Goal: Task Accomplishment & Management: Use online tool/utility

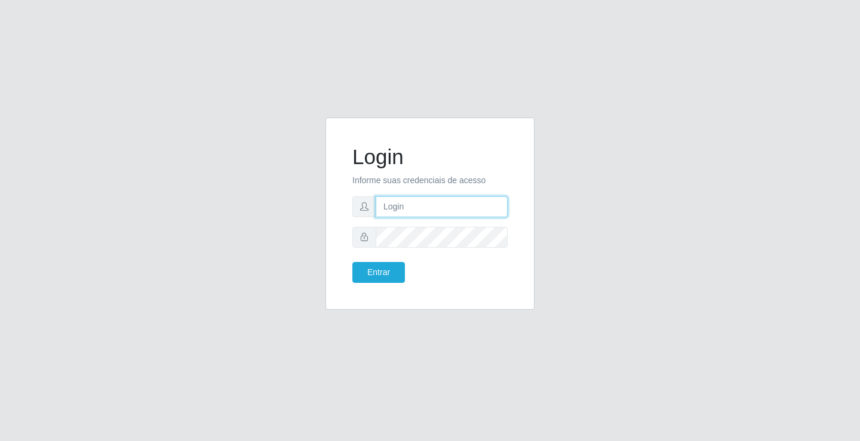
click at [426, 210] on input "text" at bounding box center [441, 206] width 132 height 21
type input "giovanny@ideal"
click at [430, 208] on input "giovanny@ideal" at bounding box center [441, 206] width 132 height 21
click at [431, 208] on input "giovanny@ideal" at bounding box center [441, 206] width 132 height 21
click at [438, 211] on input "giovanny@ideal" at bounding box center [441, 206] width 132 height 21
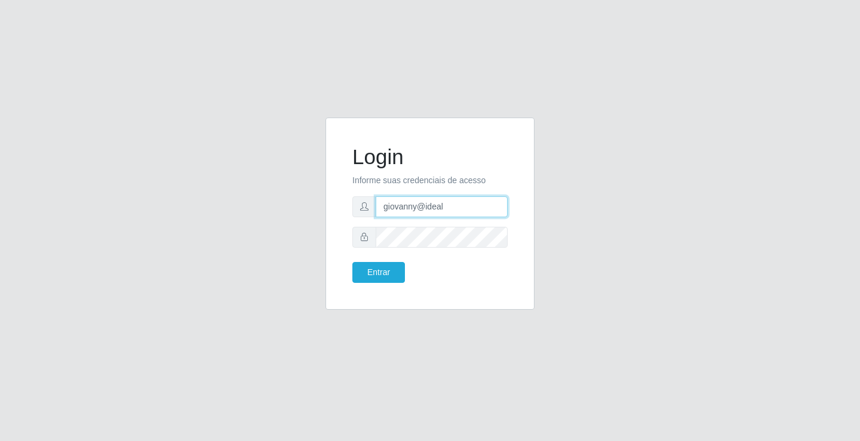
click at [438, 211] on input "giovanny@ideal" at bounding box center [441, 206] width 132 height 21
click at [386, 269] on button "Entrar" at bounding box center [378, 272] width 53 height 21
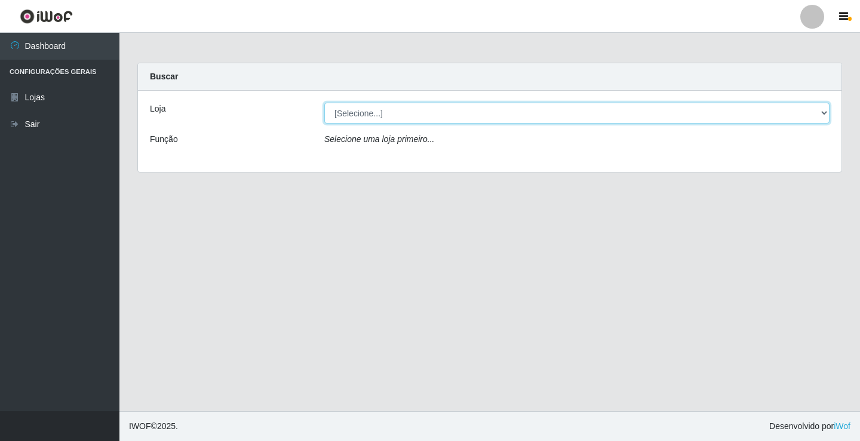
click at [554, 112] on select "[Selecione...] Ideal - Conceição" at bounding box center [576, 113] width 505 height 21
select select "231"
click at [324, 103] on select "[Selecione...] Ideal - Conceição" at bounding box center [576, 113] width 505 height 21
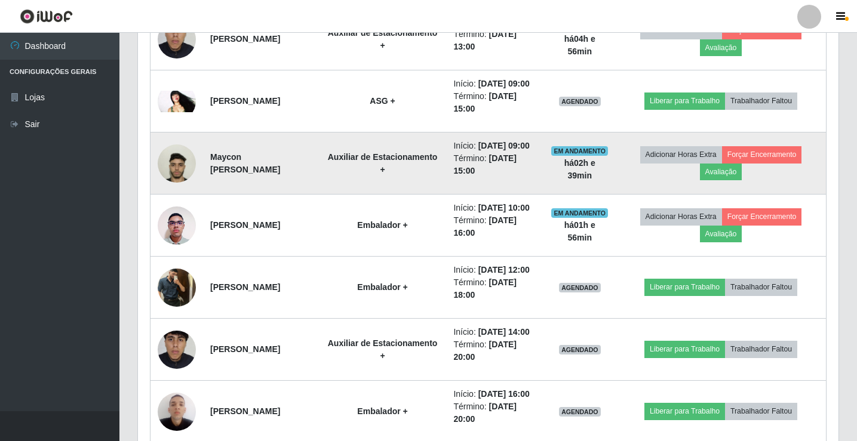
scroll to position [657, 0]
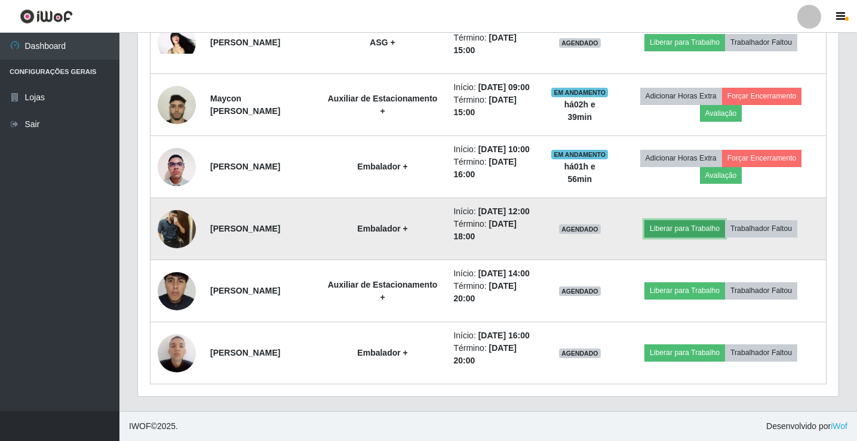
click at [691, 237] on button "Liberar para Trabalho" at bounding box center [684, 228] width 81 height 17
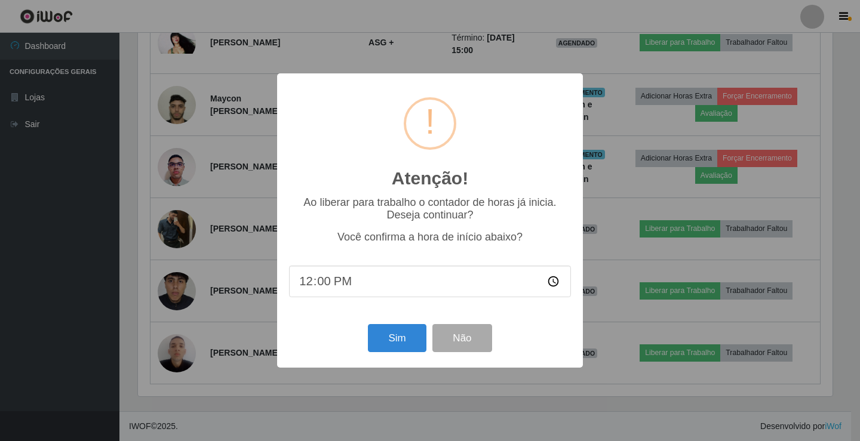
click at [630, 316] on div "Atenção! × Ao liberar para trabalho o contador de horas já inicia. Deseja conti…" at bounding box center [430, 220] width 860 height 441
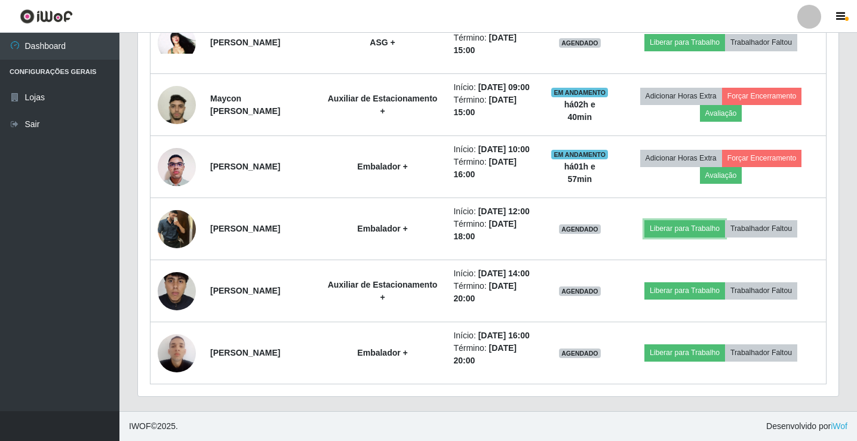
scroll to position [248, 700]
click at [478, 278] on time "[DATE] 14:00" at bounding box center [503, 274] width 51 height 10
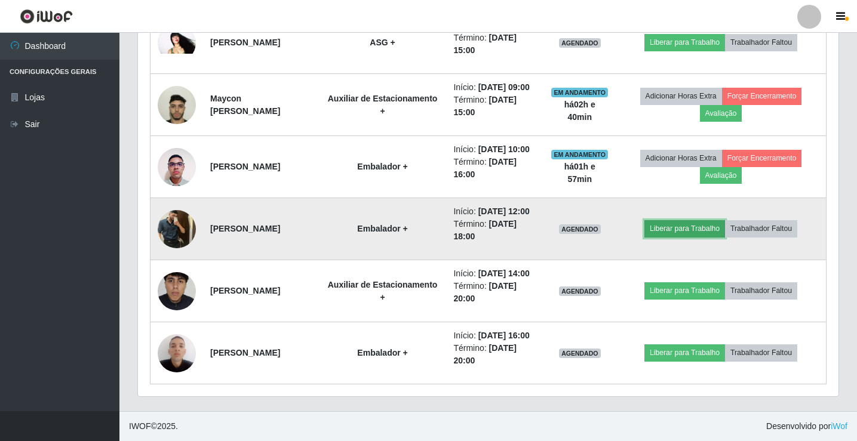
click at [686, 237] on button "Liberar para Trabalho" at bounding box center [684, 228] width 81 height 17
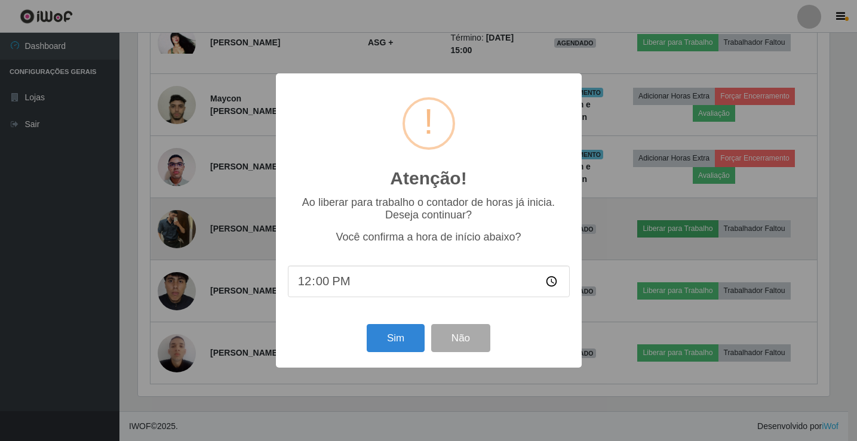
scroll to position [248, 694]
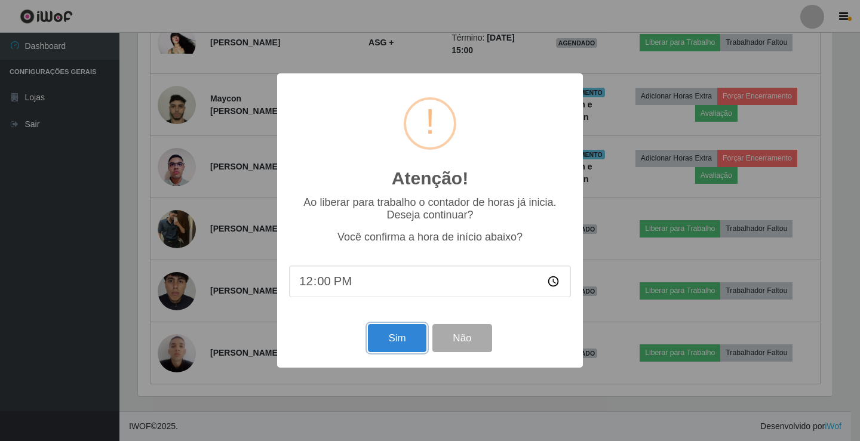
click at [383, 350] on button "Sim" at bounding box center [397, 338] width 58 height 28
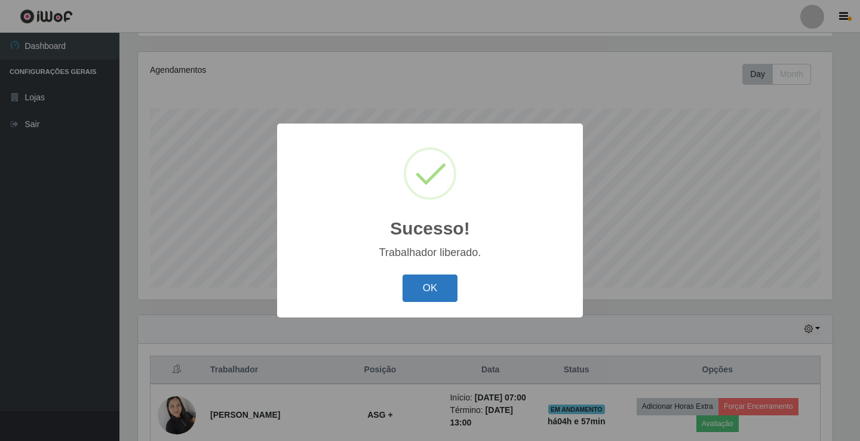
click at [439, 289] on button "OK" at bounding box center [430, 289] width 56 height 28
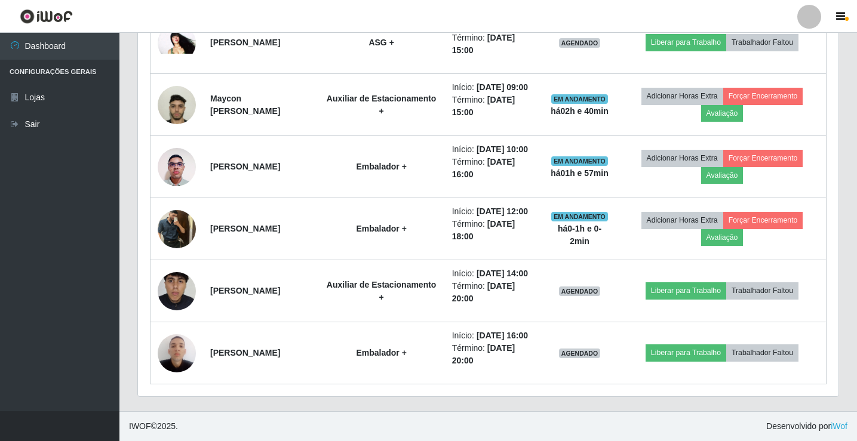
scroll to position [736, 0]
click at [38, 122] on link "Sair" at bounding box center [59, 124] width 119 height 27
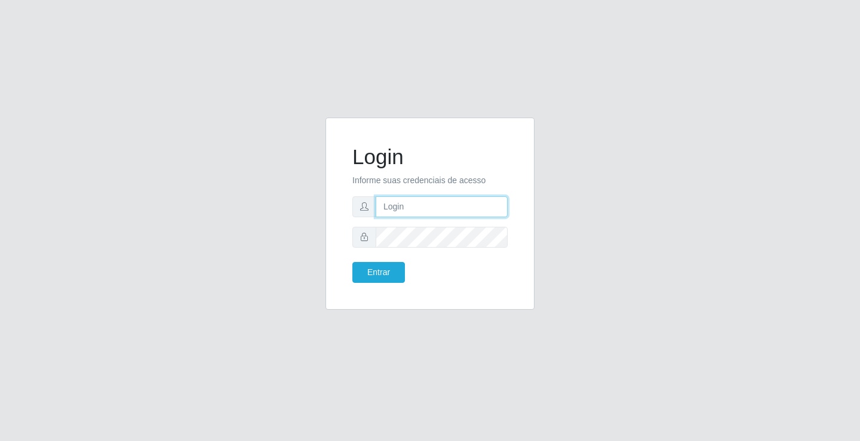
click at [444, 211] on input "text" at bounding box center [441, 206] width 132 height 21
type input "william@ideal"
click at [352, 262] on button "Entrar" at bounding box center [378, 272] width 53 height 21
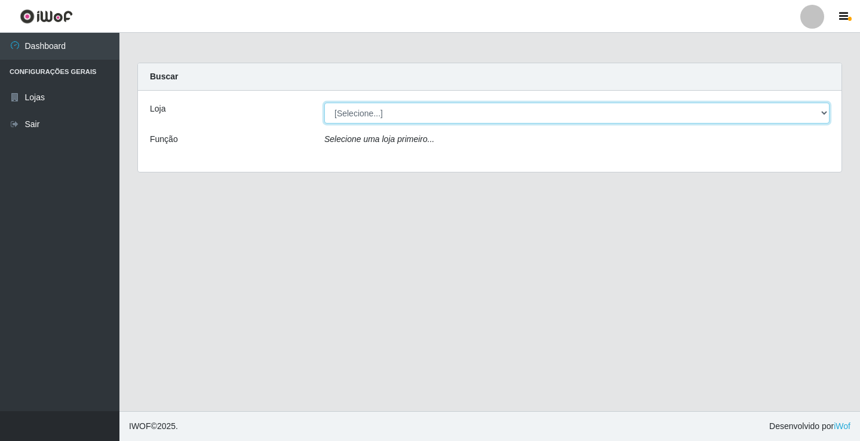
click at [465, 116] on select "[Selecione...] Ideal - Conceição" at bounding box center [576, 113] width 505 height 21
select select "231"
click at [324, 103] on select "[Selecione...] Ideal - Conceição" at bounding box center [576, 113] width 505 height 21
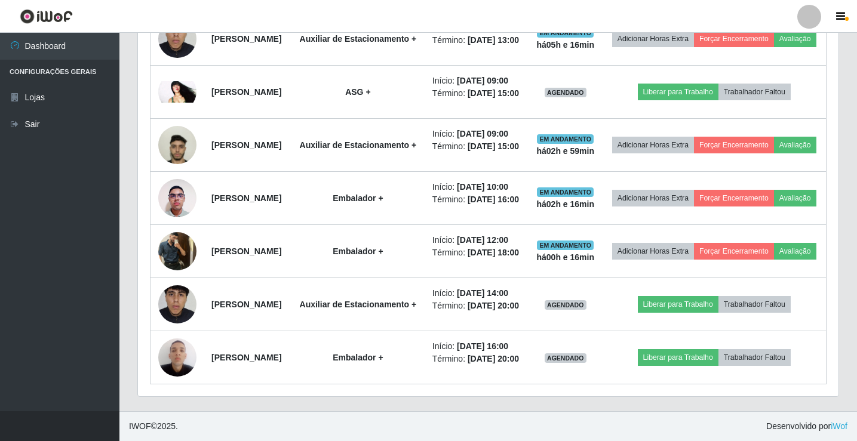
scroll to position [557, 0]
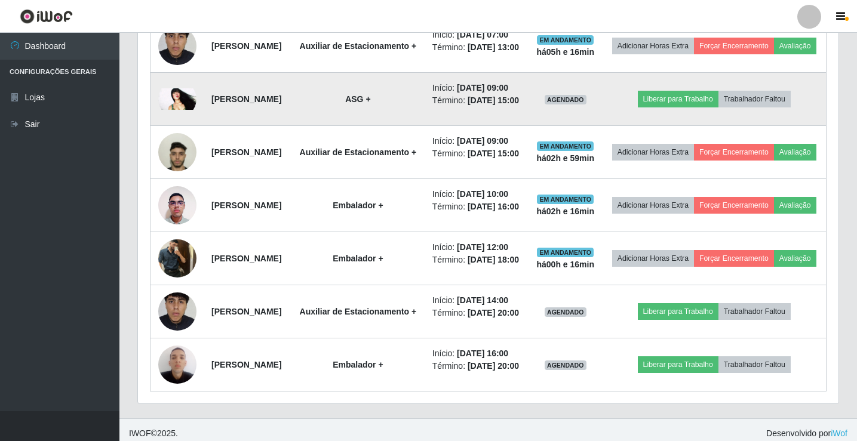
click at [175, 110] on img at bounding box center [177, 98] width 38 height 21
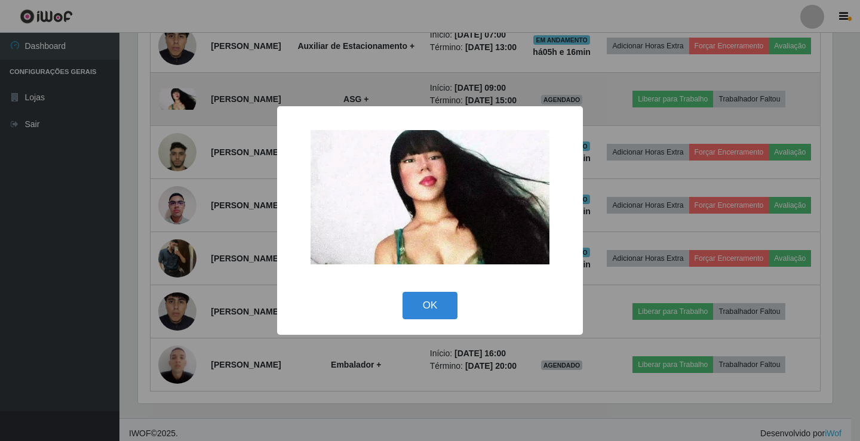
click at [175, 152] on div "× OK Cancel" at bounding box center [430, 220] width 860 height 441
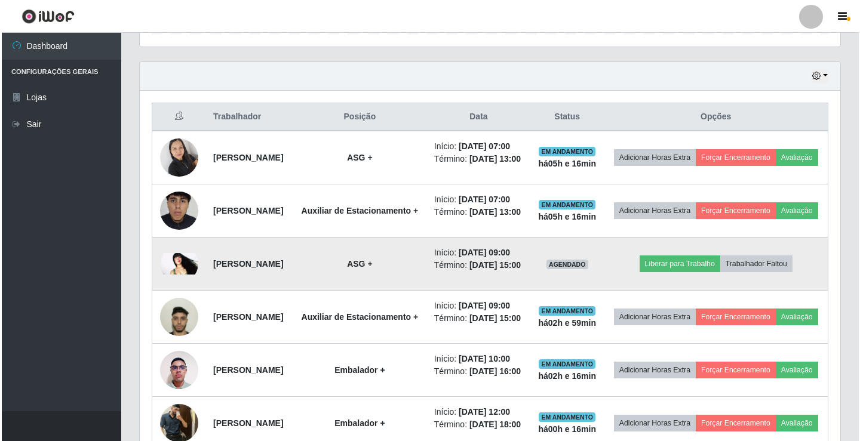
scroll to position [378, 0]
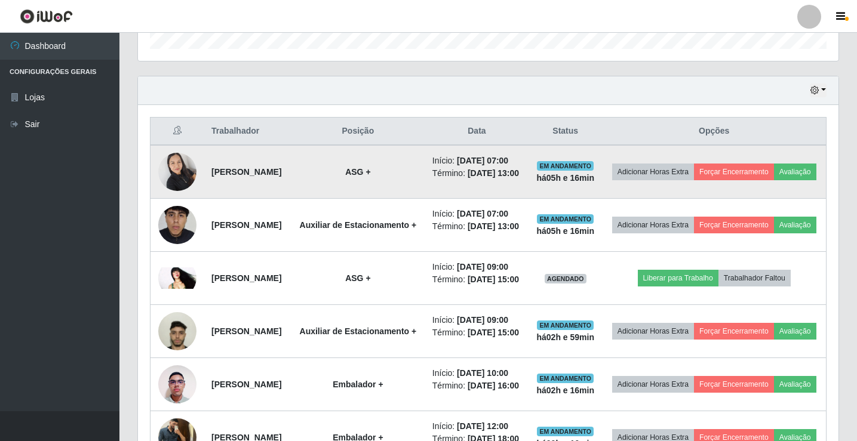
click at [183, 177] on img at bounding box center [177, 171] width 38 height 51
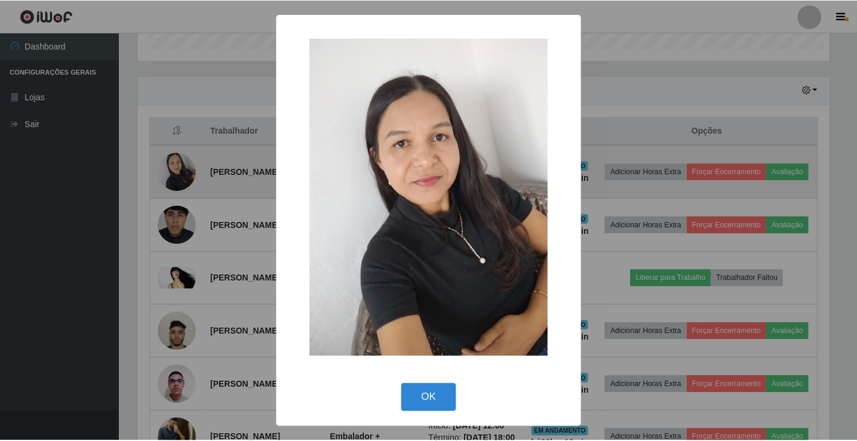
scroll to position [248, 694]
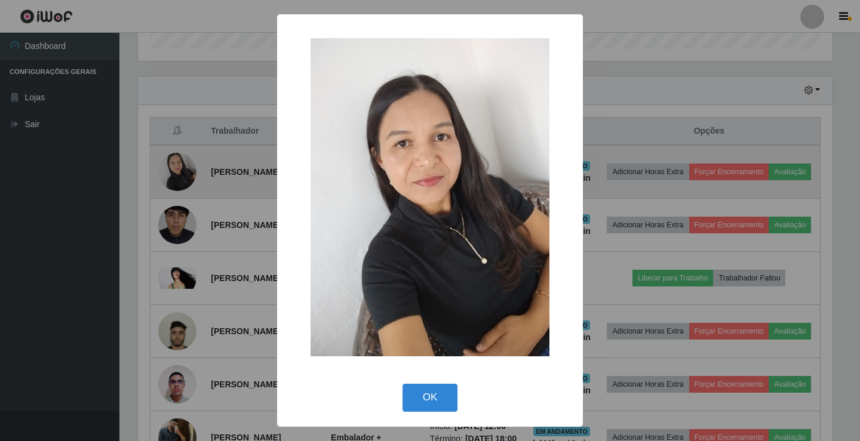
click at [183, 177] on div "× OK Cancel" at bounding box center [430, 220] width 860 height 441
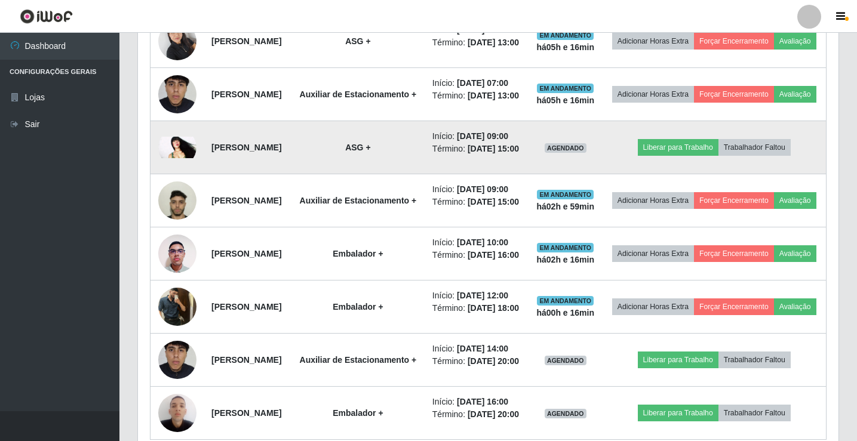
scroll to position [617, 0]
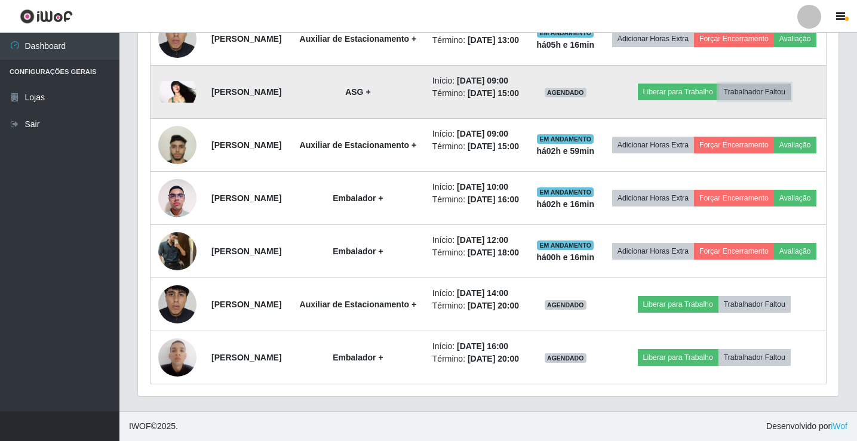
click at [758, 94] on button "Trabalhador Faltou" at bounding box center [754, 92] width 72 height 17
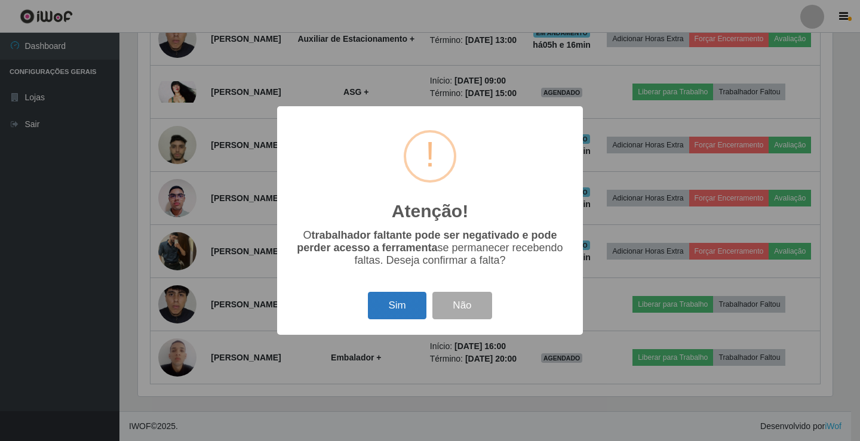
click at [414, 310] on button "Sim" at bounding box center [397, 306] width 58 height 28
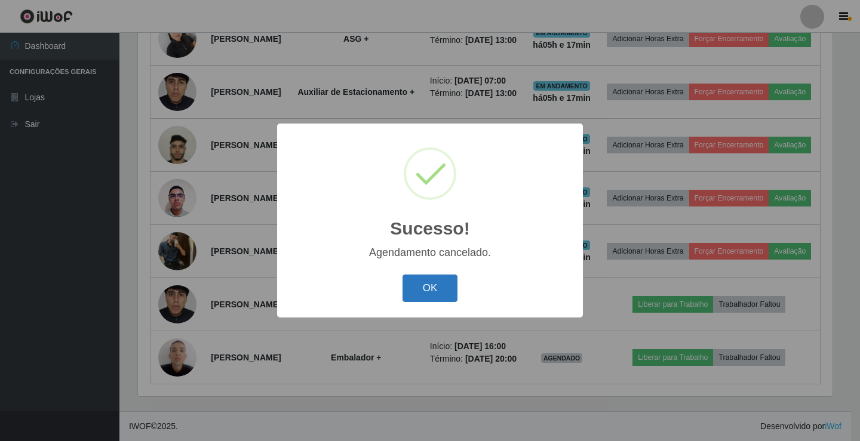
click at [421, 296] on button "OK" at bounding box center [430, 289] width 56 height 28
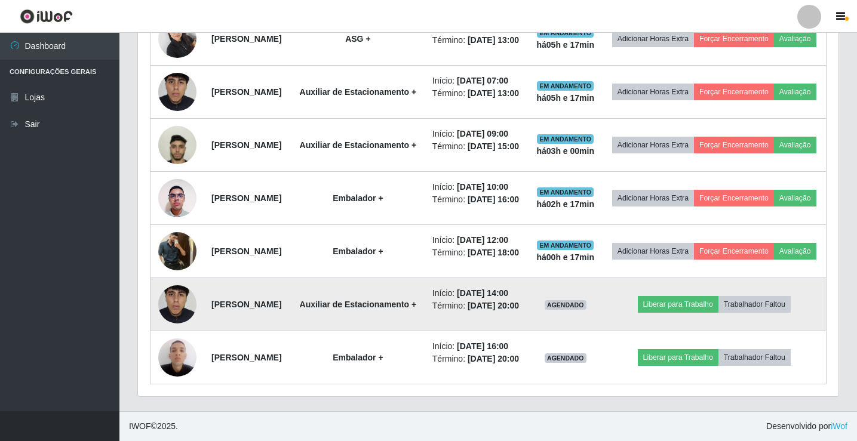
scroll to position [661, 0]
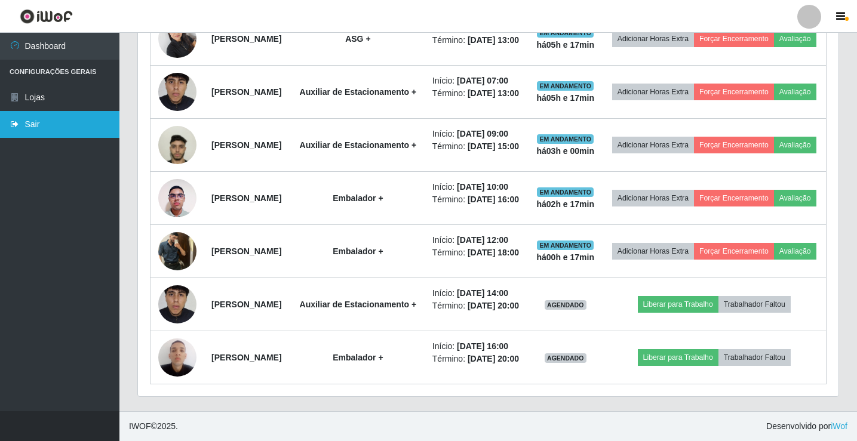
click at [61, 125] on link "Sair" at bounding box center [59, 124] width 119 height 27
